Goal: Task Accomplishment & Management: Manage account settings

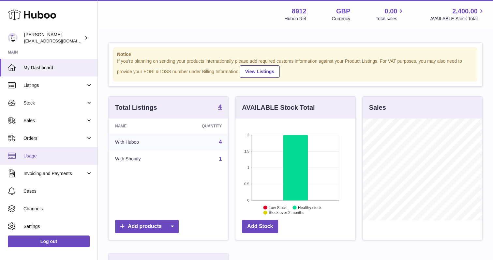
scroll to position [19, 0]
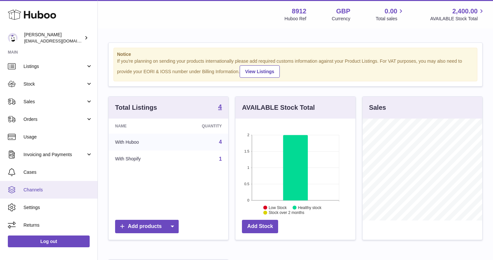
click at [43, 191] on span "Channels" at bounding box center [57, 190] width 69 height 6
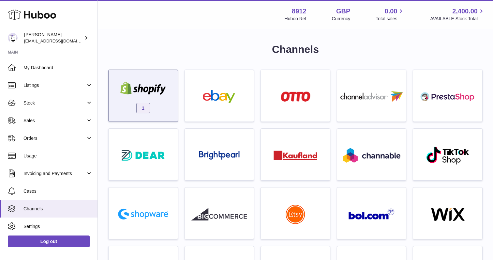
click at [163, 78] on div "1" at bounding box center [143, 97] width 63 height 42
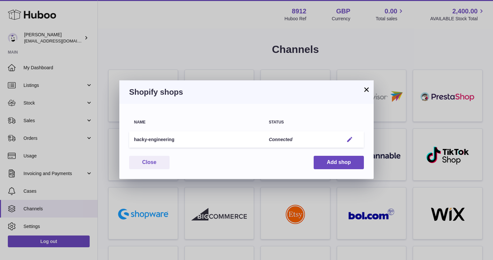
click at [348, 137] on em "button" at bounding box center [350, 139] width 7 height 7
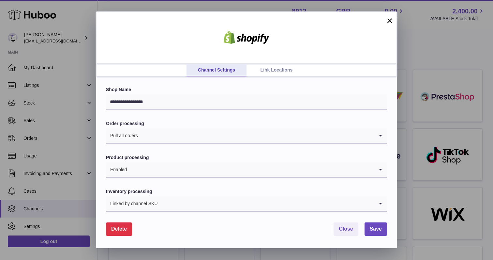
click at [285, 67] on link "Link Locations" at bounding box center [277, 70] width 60 height 12
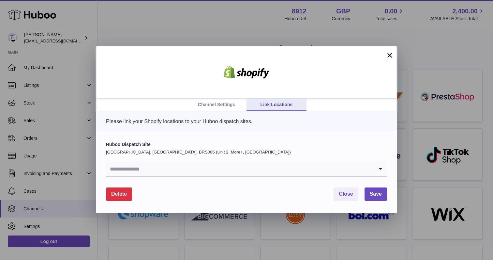
click at [204, 177] on form "Huboo Dispatch Site United Kingdom, Severn Beach, BRS006 (Unit 2, More+, UK) Lo…" at bounding box center [246, 170] width 281 height 59
click at [197, 170] on input "Search for option" at bounding box center [240, 168] width 268 height 15
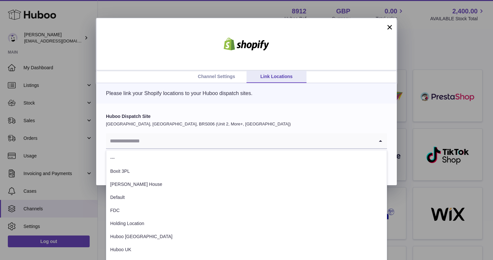
scroll to position [27, 0]
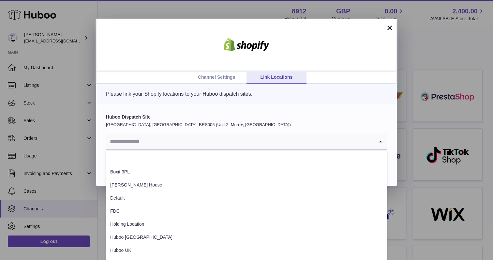
click at [389, 26] on button "×" at bounding box center [390, 28] width 8 height 8
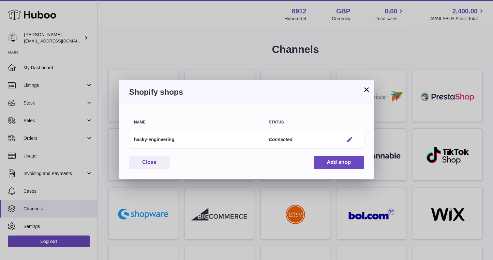
scroll to position [0, 0]
click at [372, 89] on div "Shopify shops" at bounding box center [246, 91] width 255 height 23
click at [368, 89] on button "×" at bounding box center [367, 90] width 8 height 8
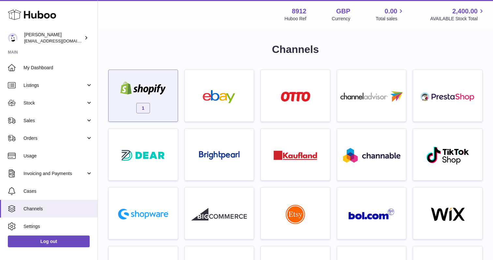
click at [152, 108] on div "1" at bounding box center [143, 97] width 63 height 42
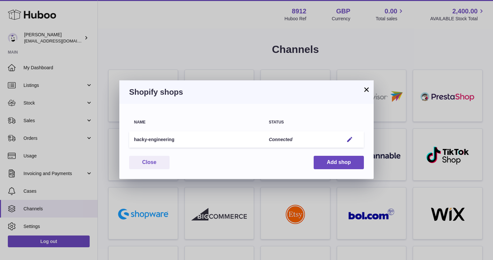
click at [367, 87] on button "×" at bounding box center [367, 90] width 8 height 8
